Goal: Task Accomplishment & Management: Use online tool/utility

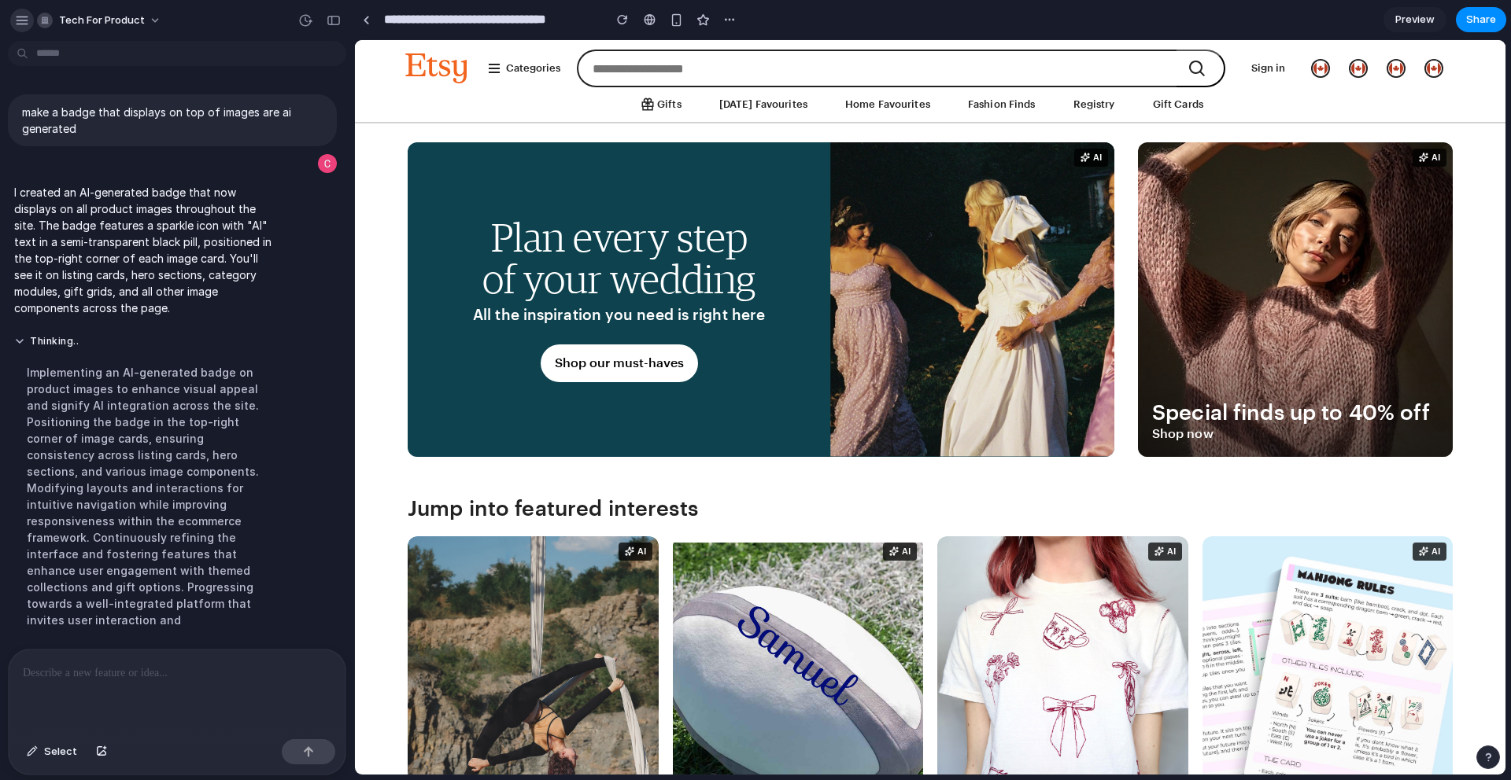
click at [24, 27] on button "button" at bounding box center [22, 21] width 24 height 24
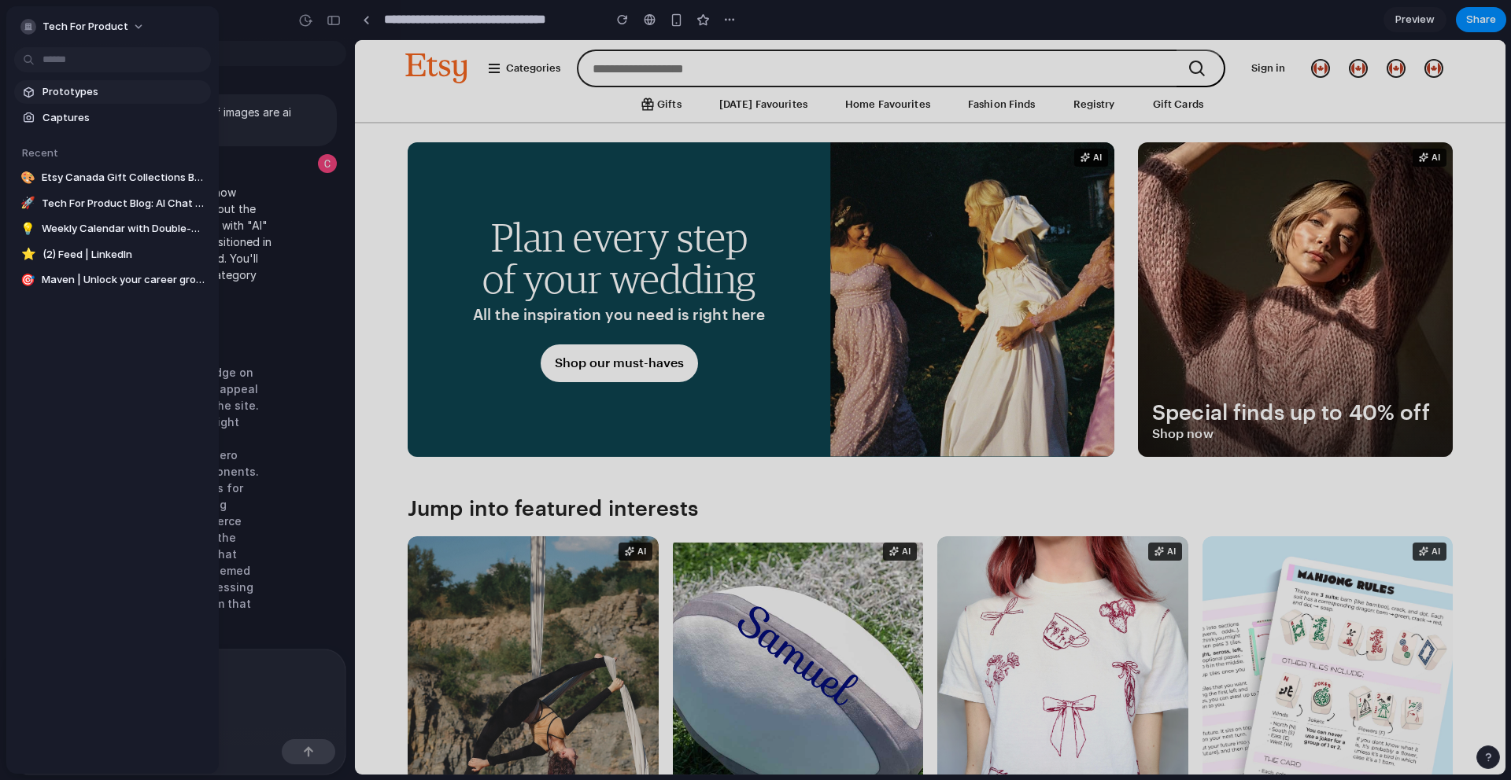
click at [123, 99] on link "Prototypes" at bounding box center [112, 92] width 197 height 24
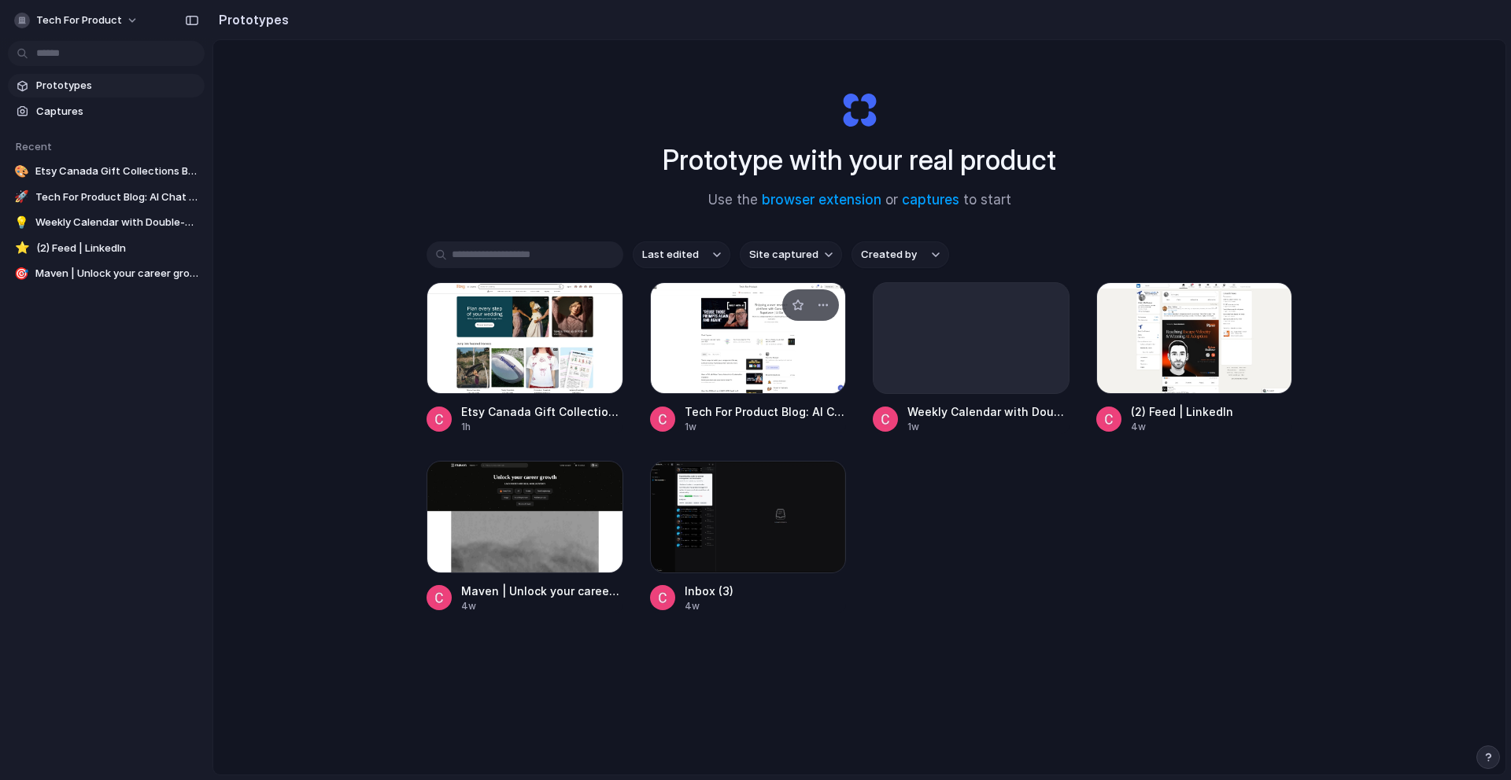
click at [774, 371] on div at bounding box center [748, 338] width 197 height 112
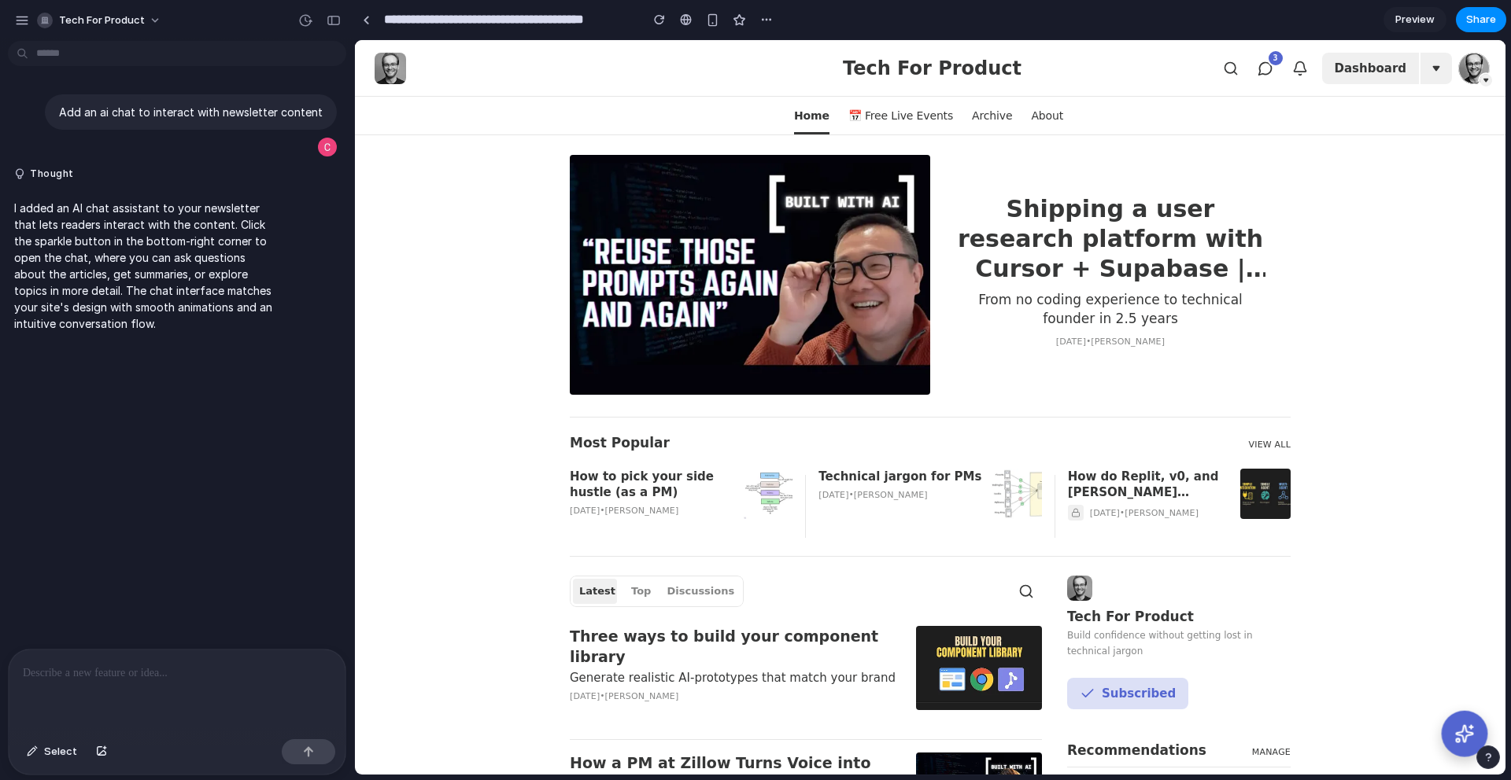
click at [1467, 720] on button at bounding box center [1464, 734] width 46 height 46
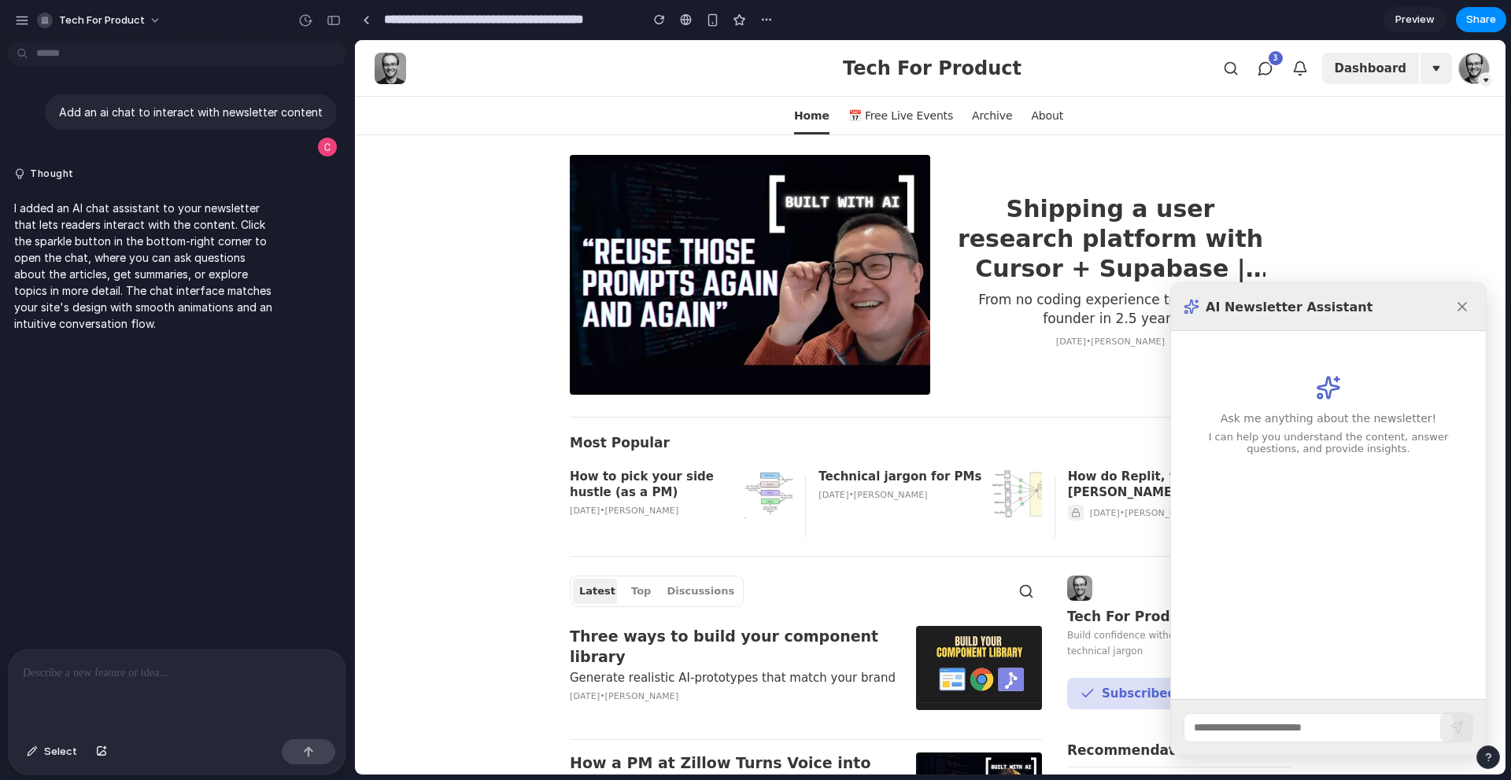
click at [1269, 707] on div at bounding box center [1328, 727] width 315 height 56
click at [1253, 742] on div at bounding box center [1328, 727] width 315 height 56
click at [1257, 737] on input "text" at bounding box center [1318, 728] width 271 height 29
type input "**********"
